Goal: Check status: Check status

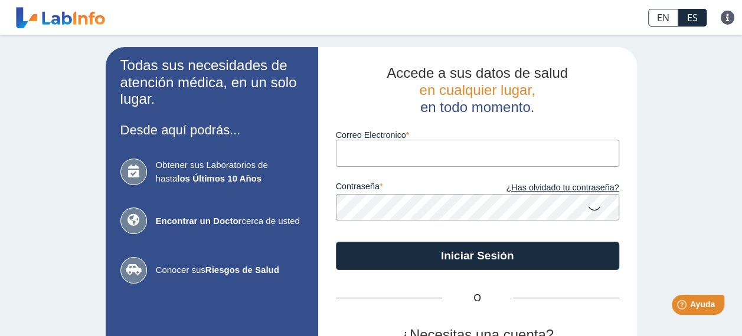
type input "[EMAIL_ADDRESS][DOMAIN_NAME]"
click at [511, 313] on div at bounding box center [505, 288] width 242 height 135
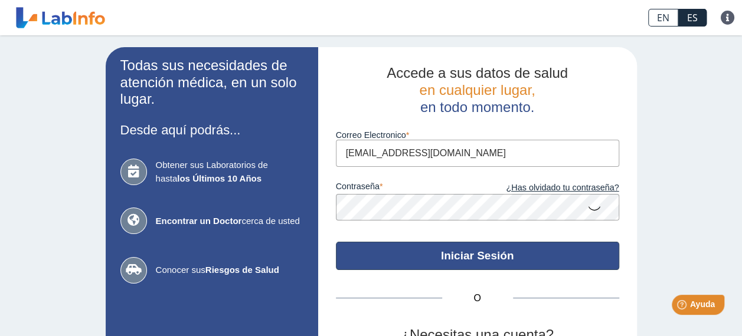
click at [478, 260] on button "Iniciar Sesión" at bounding box center [477, 256] width 283 height 28
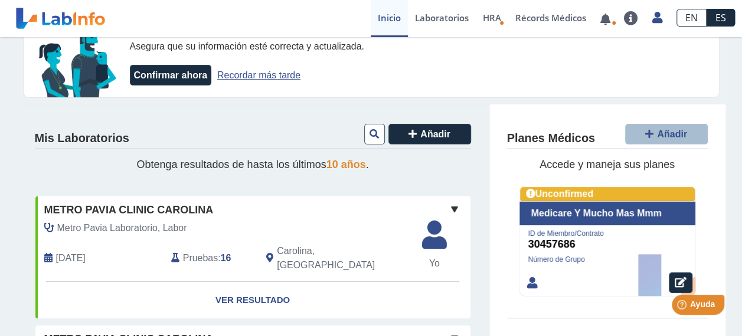
scroll to position [50, 0]
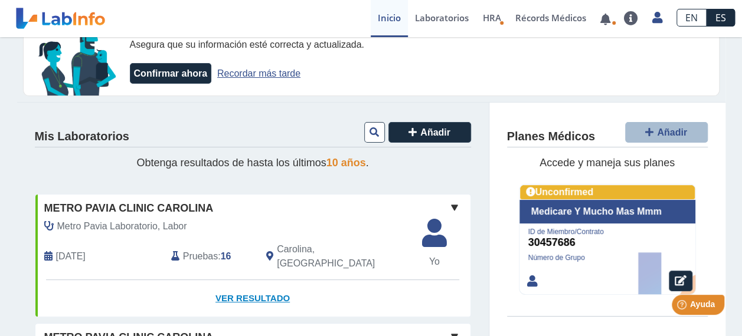
click at [253, 283] on link "Ver Resultado" at bounding box center [252, 298] width 435 height 37
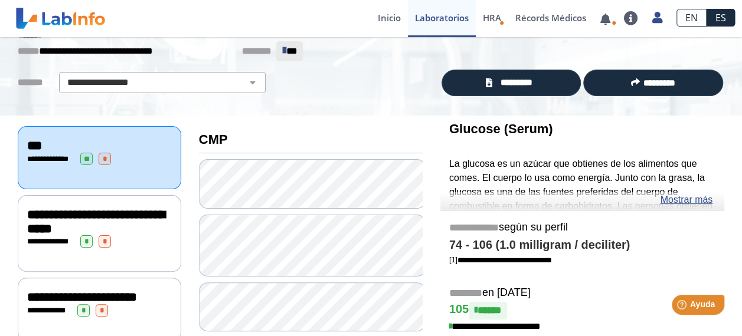
scroll to position [65, 0]
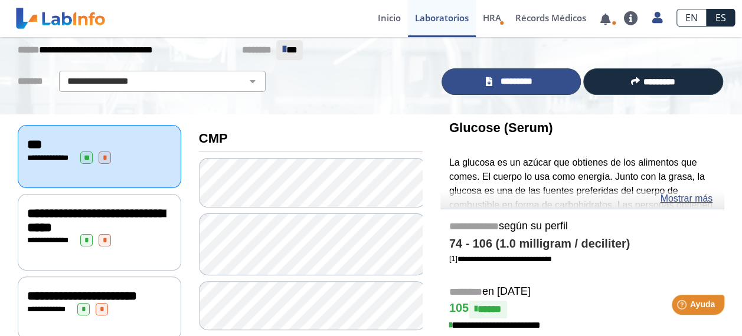
click at [511, 77] on span "*********" at bounding box center [516, 82] width 41 height 14
